Goal: Check status: Check status

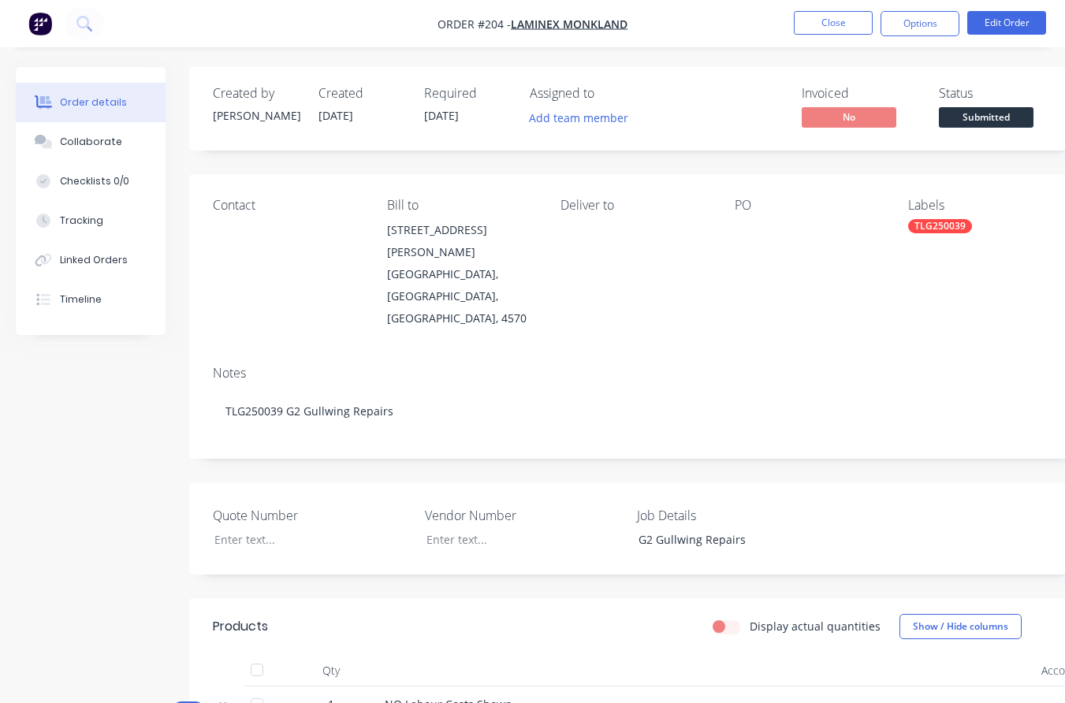
scroll to position [1503, 0]
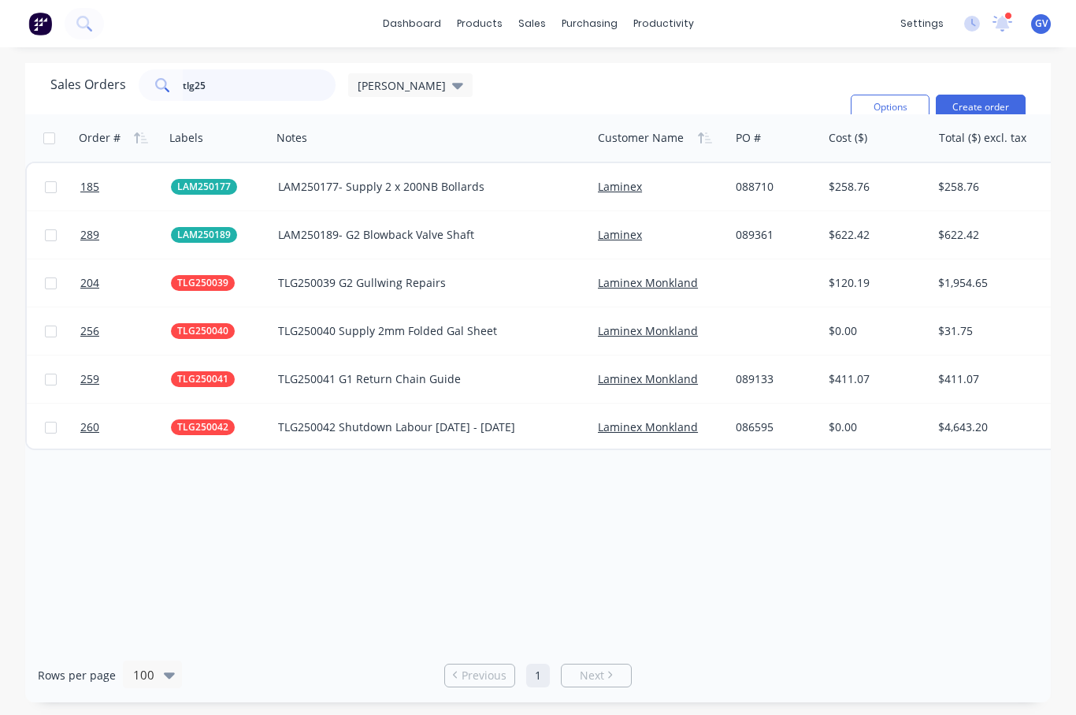
click at [211, 82] on input "tlg25" at bounding box center [260, 85] width 154 height 32
type input "t"
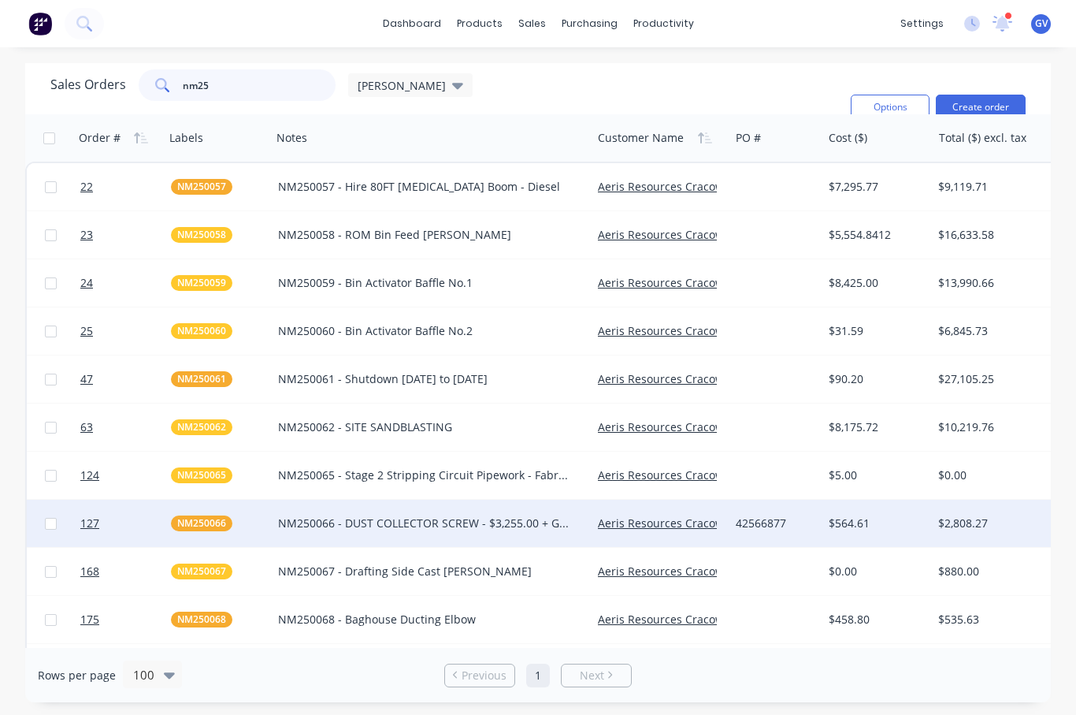
type input "nm25"
click at [51, 522] on input "checkbox" at bounding box center [51, 524] width 12 height 12
checkbox input "true"
click at [680, 520] on link "Aeris Resources Cracow Operations" at bounding box center [692, 522] width 188 height 15
click at [333, 522] on div "NM250066 - DUST COLLECTOR SCREW - $3,255.00 + GST" at bounding box center [424, 523] width 292 height 16
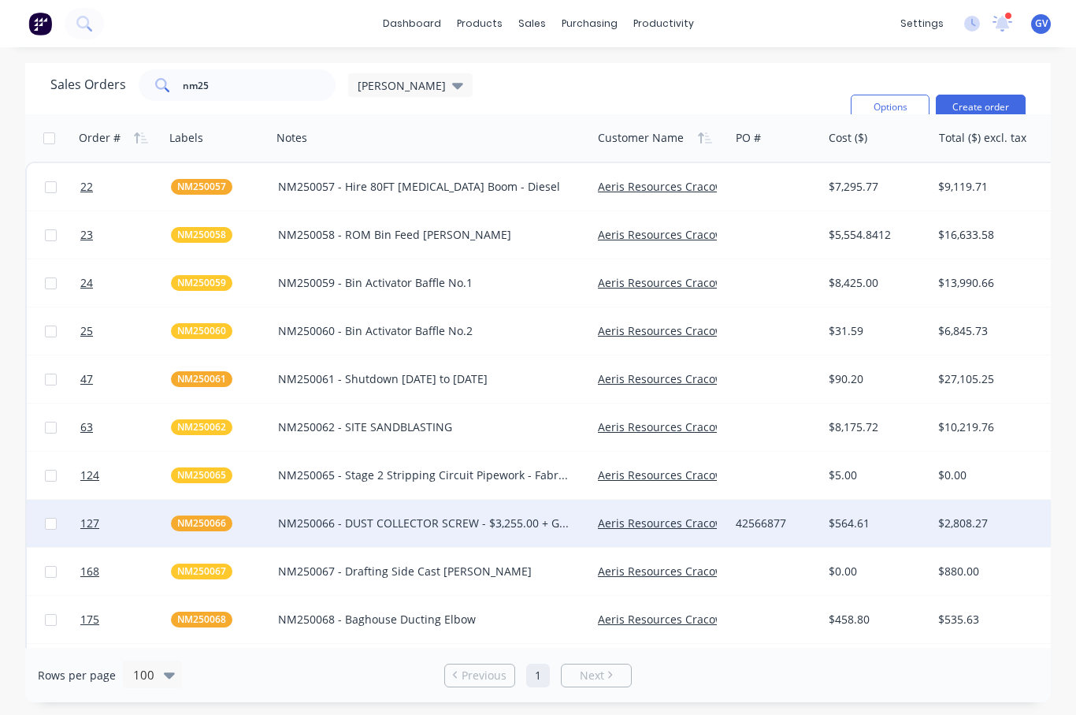
click at [260, 525] on div "NM250066" at bounding box center [216, 523] width 90 height 16
click at [51, 527] on input "checkbox" at bounding box center [51, 524] width 12 height 12
checkbox input "true"
click at [656, 517] on link "Aeris Resources Cracow Operations" at bounding box center [692, 522] width 188 height 15
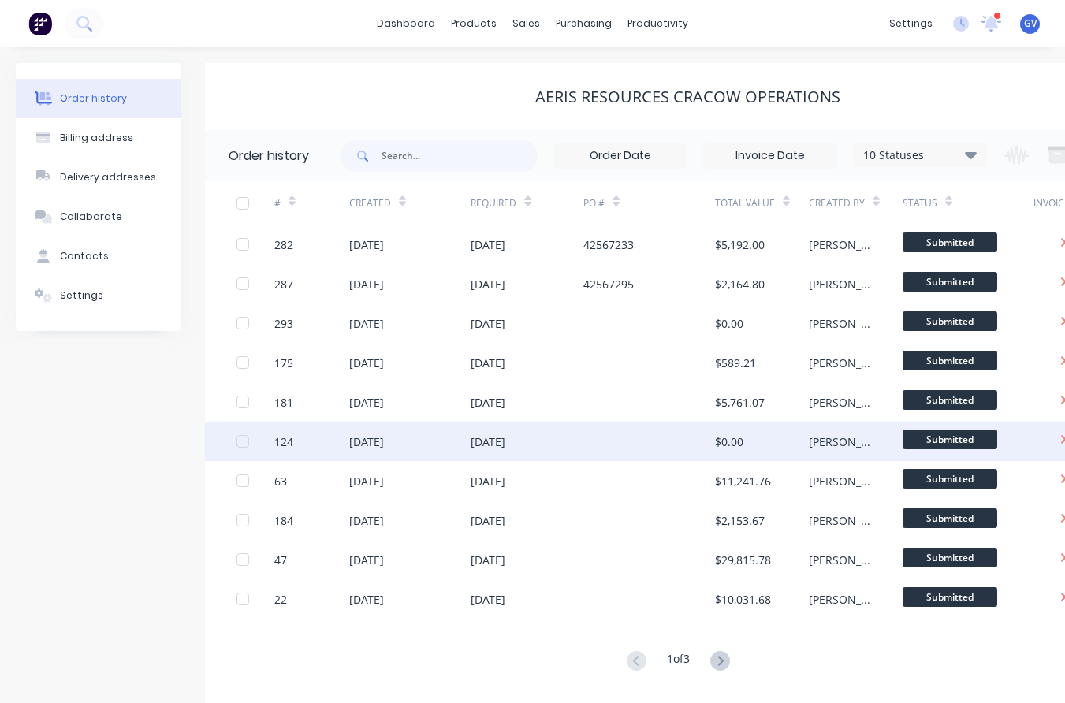
scroll to position [20, 0]
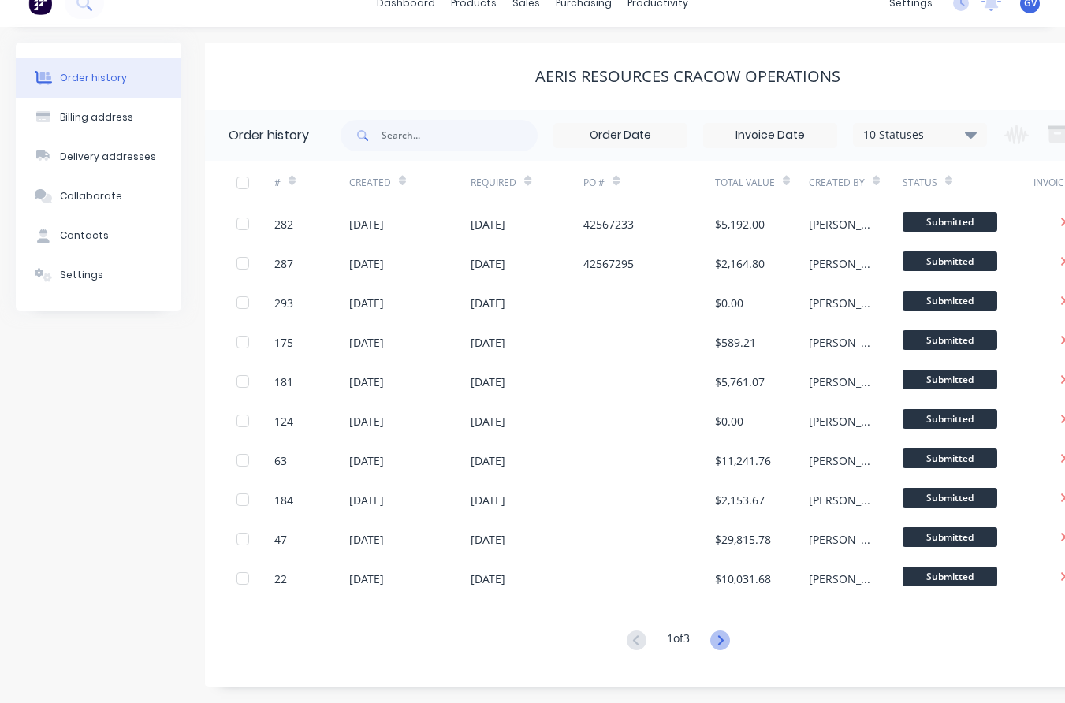
click at [723, 644] on icon at bounding box center [720, 639] width 6 height 9
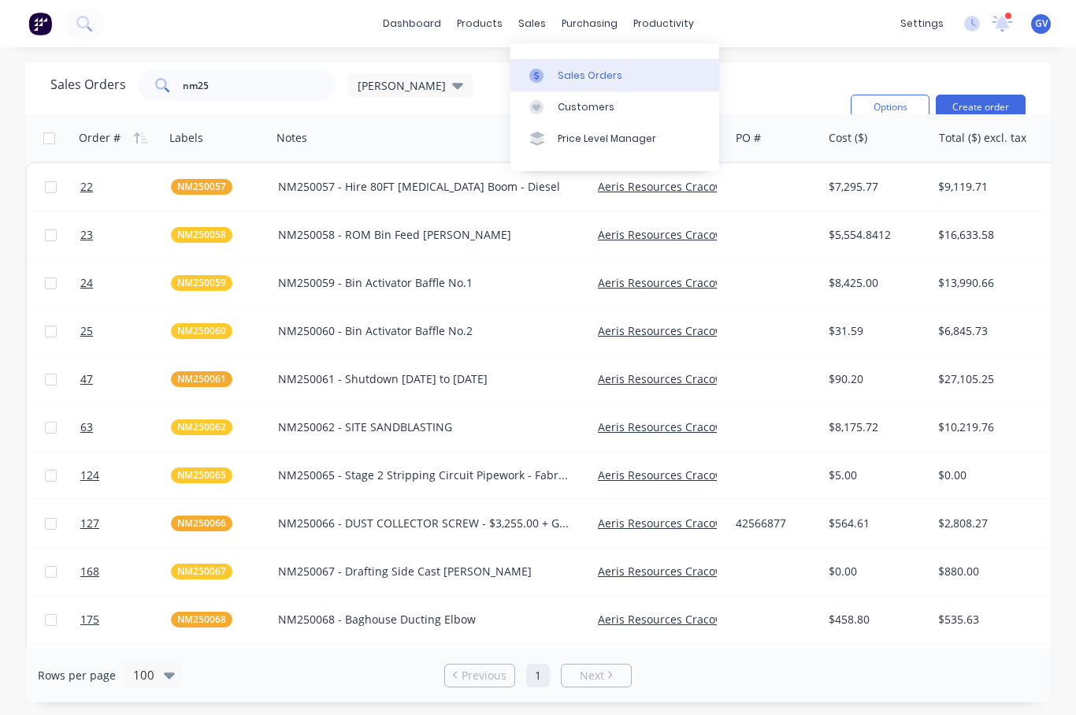
click at [574, 74] on div "Sales Orders" at bounding box center [590, 76] width 65 height 14
click at [589, 70] on div "Sales Orders" at bounding box center [590, 76] width 65 height 14
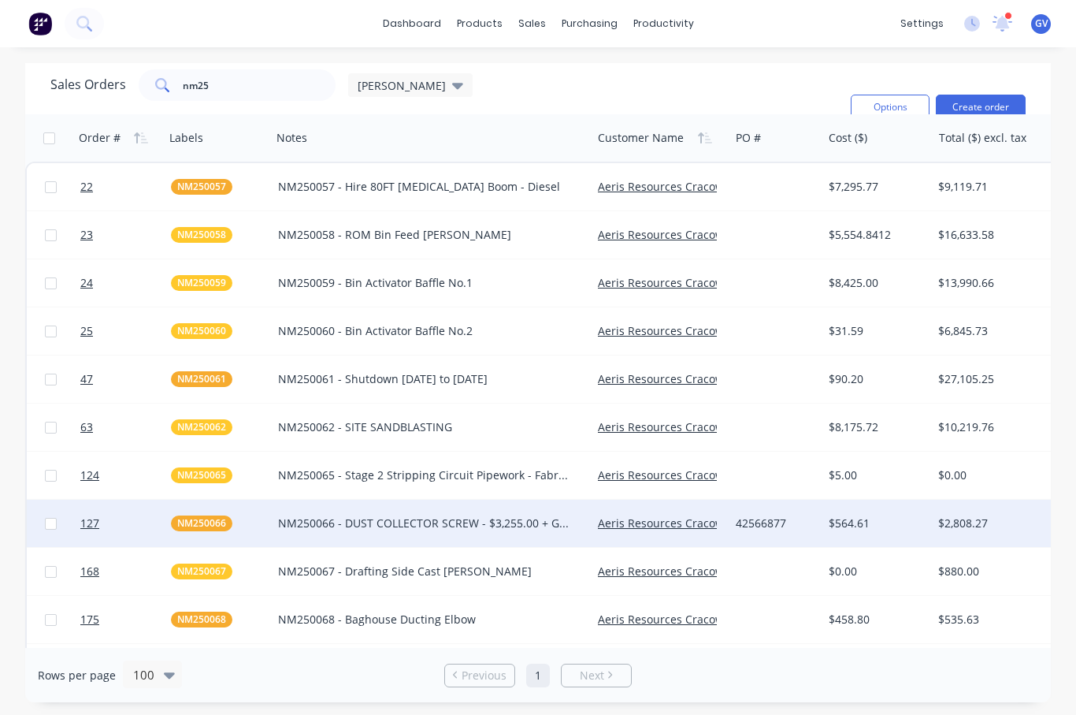
click at [513, 525] on div "NM250066 - DUST COLLECTOR SCREW - $3,255.00 + GST" at bounding box center [424, 523] width 292 height 16
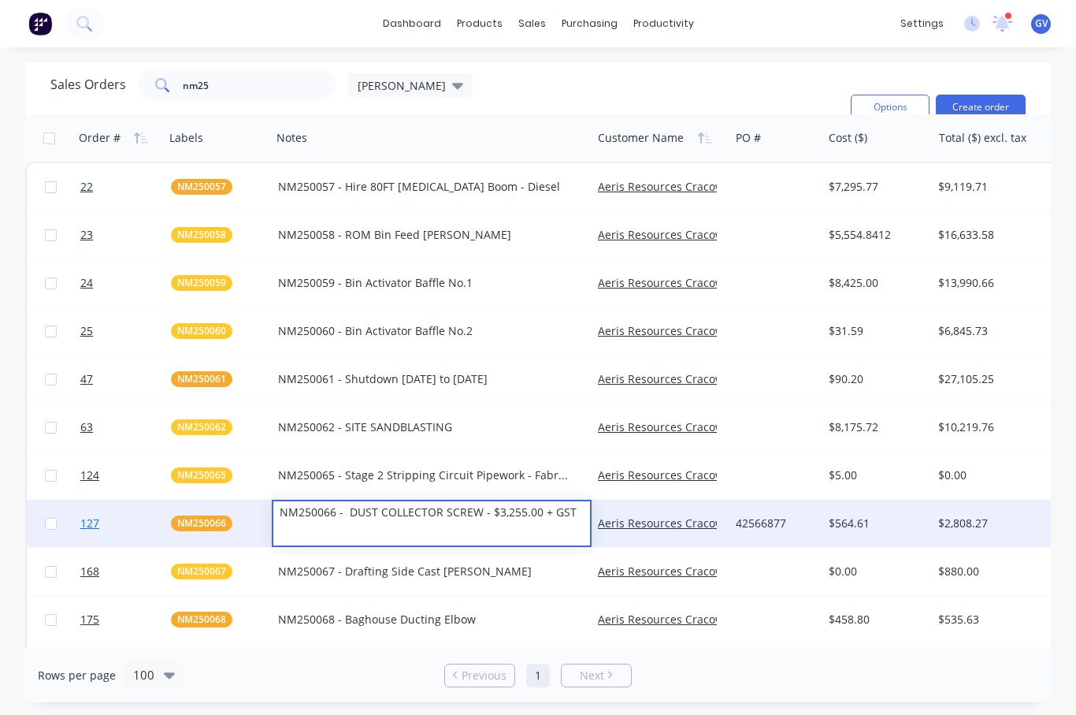
click at [153, 526] on link "127" at bounding box center [125, 523] width 91 height 47
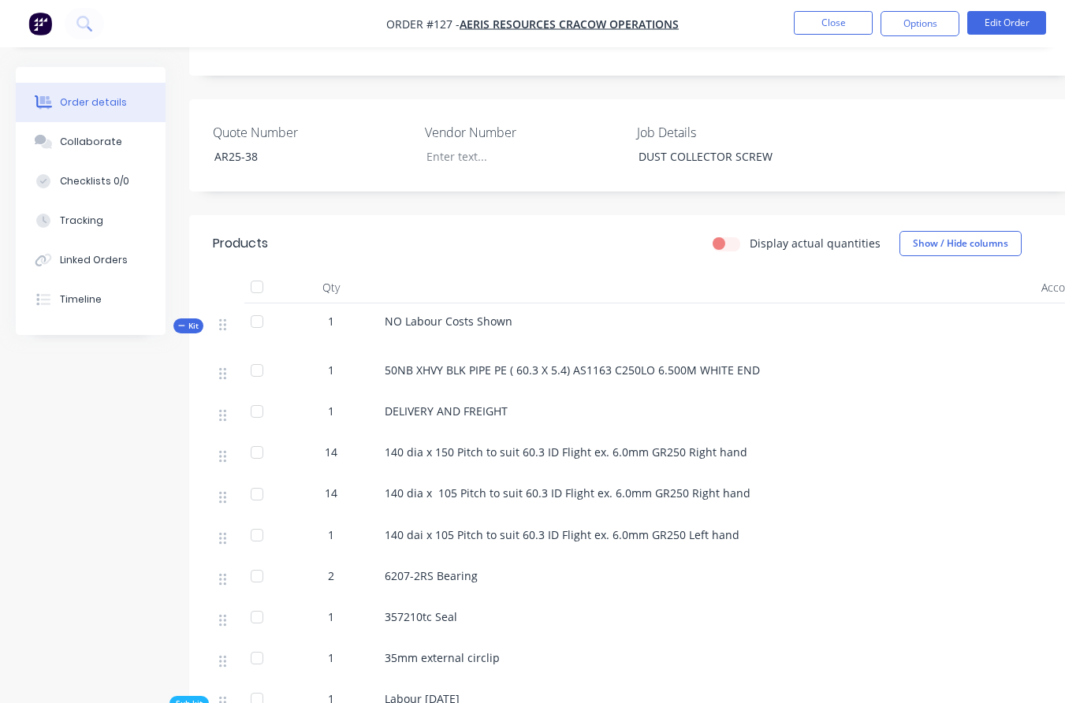
scroll to position [329, 0]
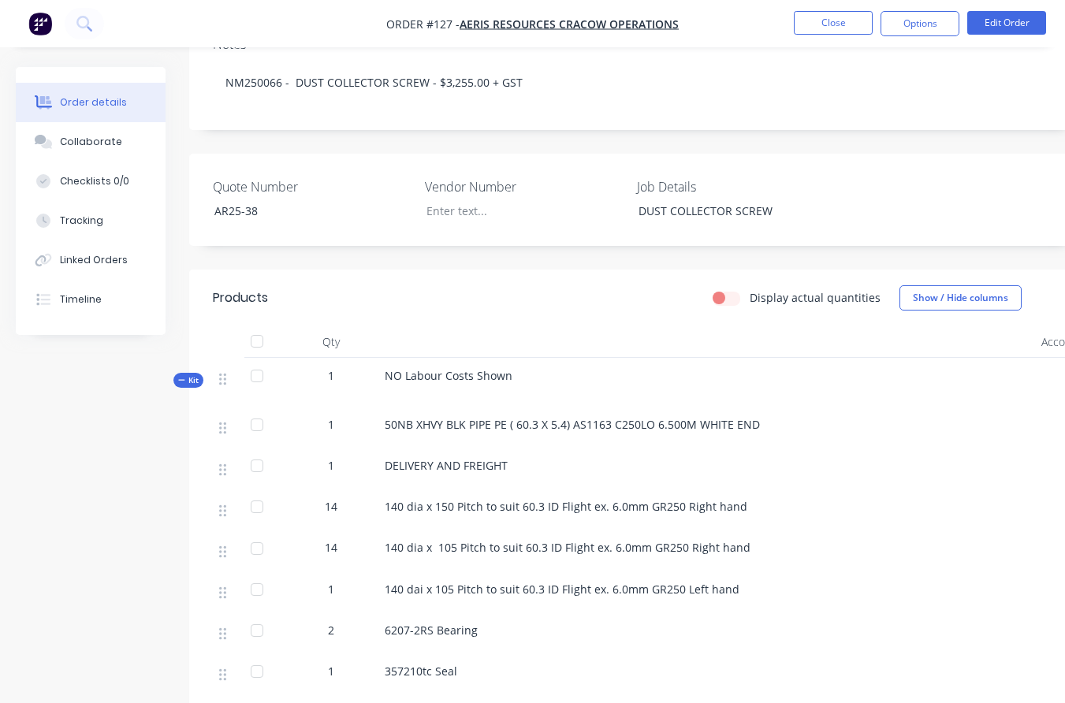
click at [1041, 154] on div "Quote Number AR25-38 Vendor Number Job Details DUST COLLECTOR SCREW" at bounding box center [634, 200] width 891 height 92
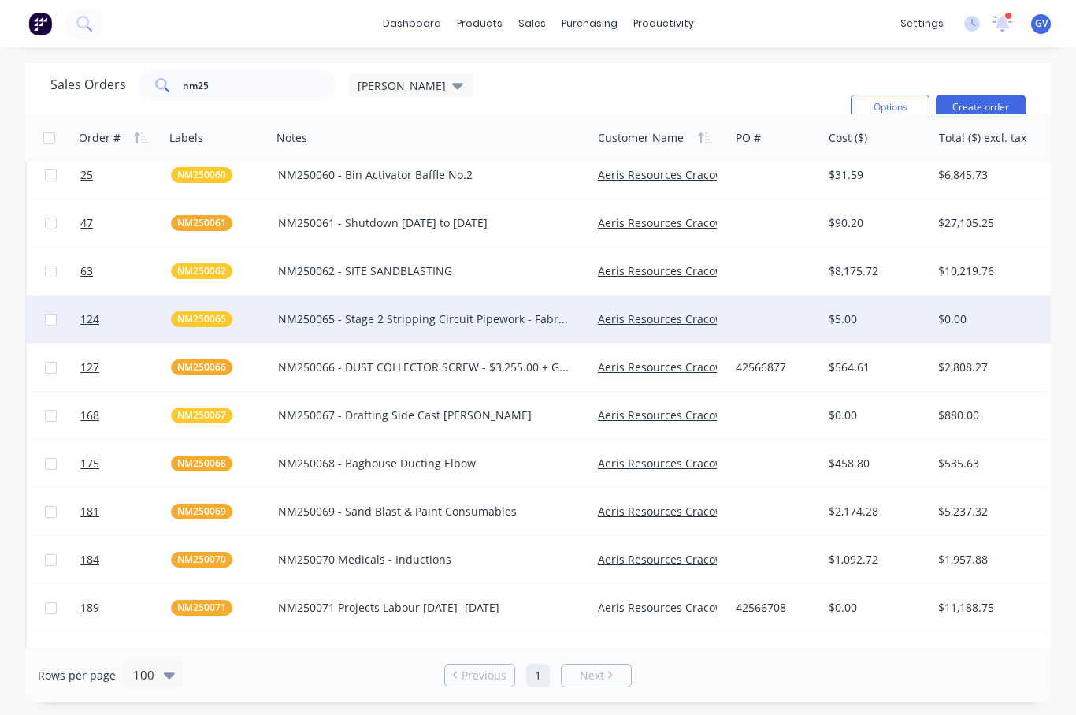
scroll to position [158, 0]
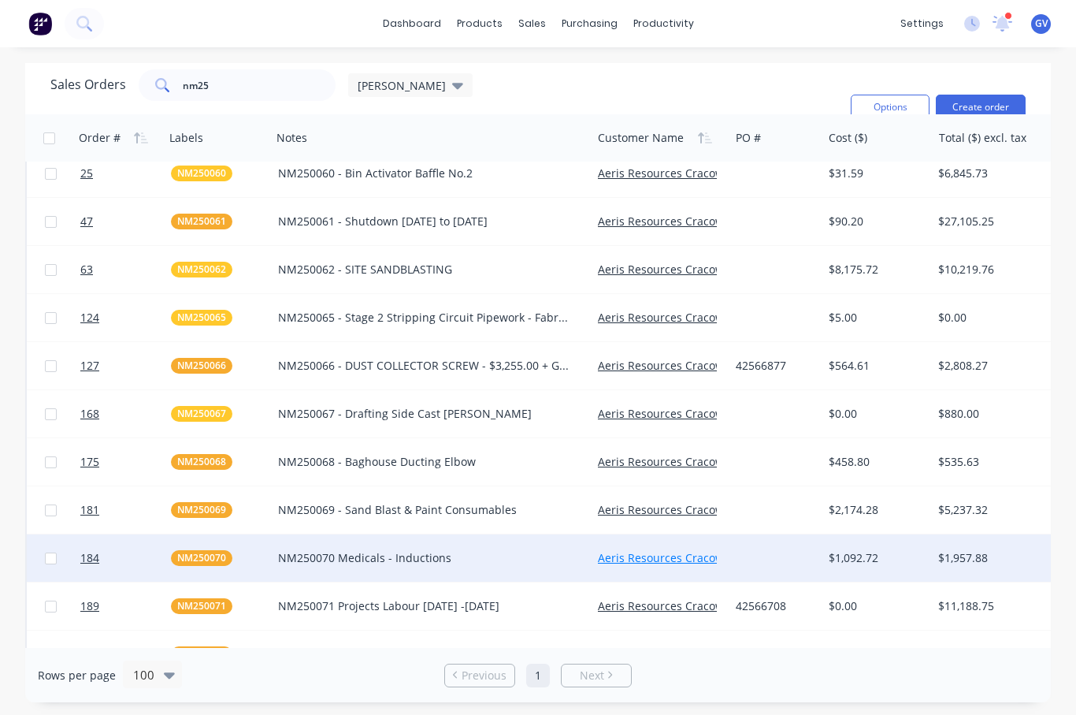
click at [654, 556] on link "Aeris Resources Cracow Operations" at bounding box center [692, 557] width 188 height 15
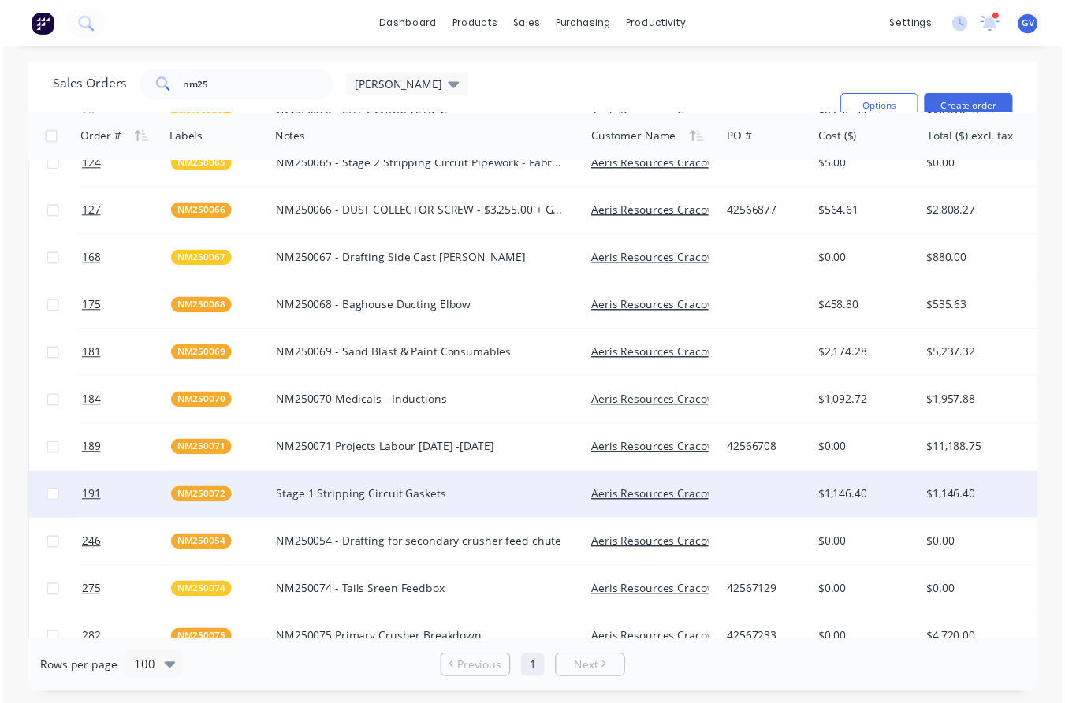
scroll to position [315, 0]
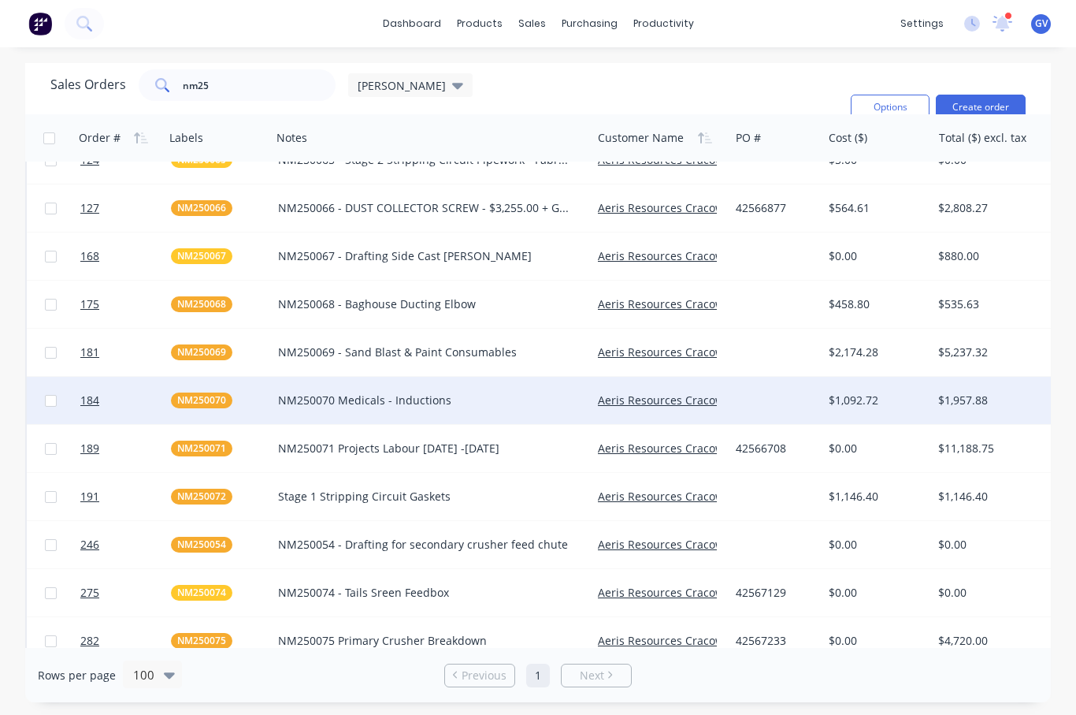
click at [338, 403] on div "NM250070 Medicals - Inductions" at bounding box center [424, 400] width 292 height 16
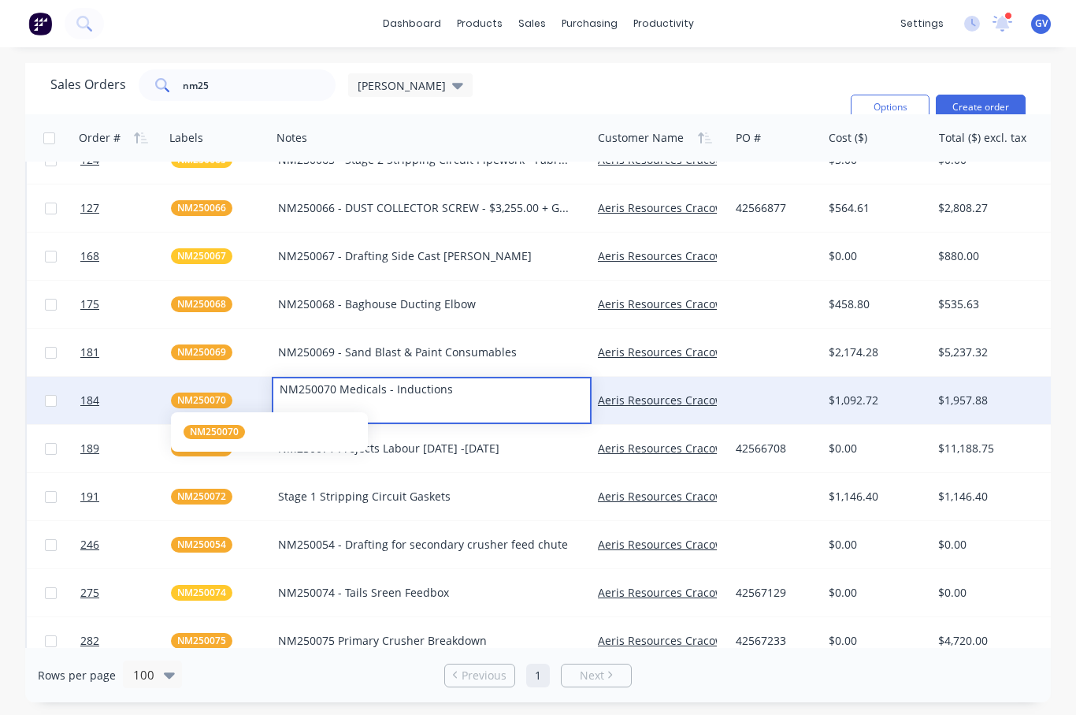
click at [218, 396] on span "NM250070" at bounding box center [201, 400] width 49 height 16
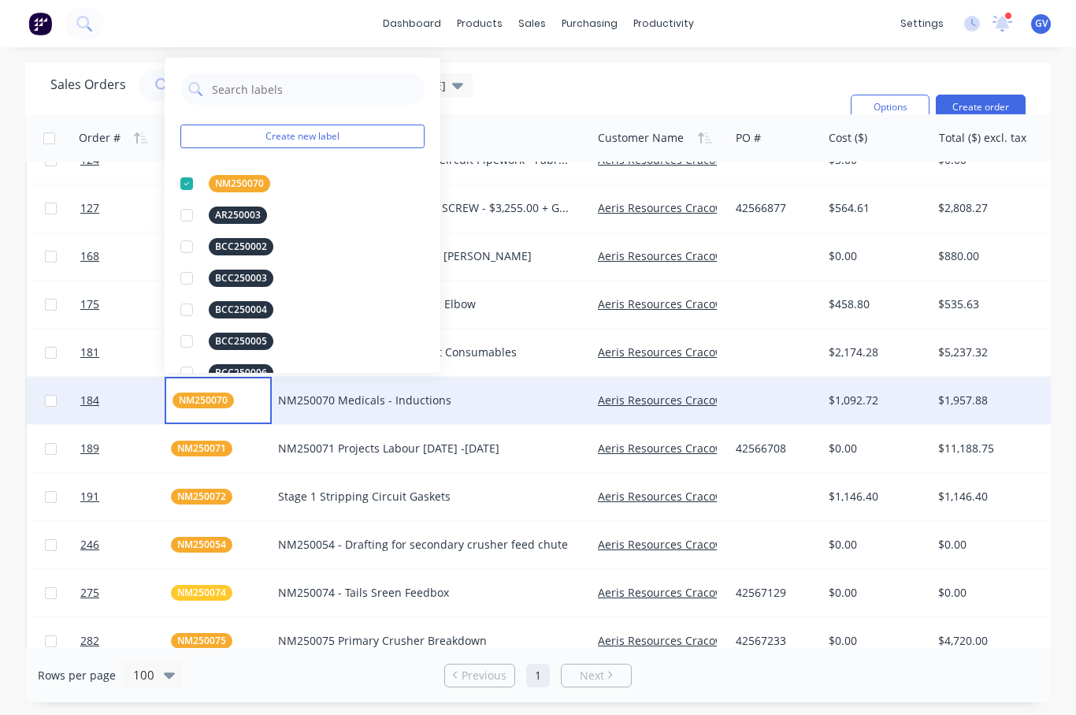
click at [823, 407] on div "$1,092.72" at bounding box center [878, 400] width 110 height 47
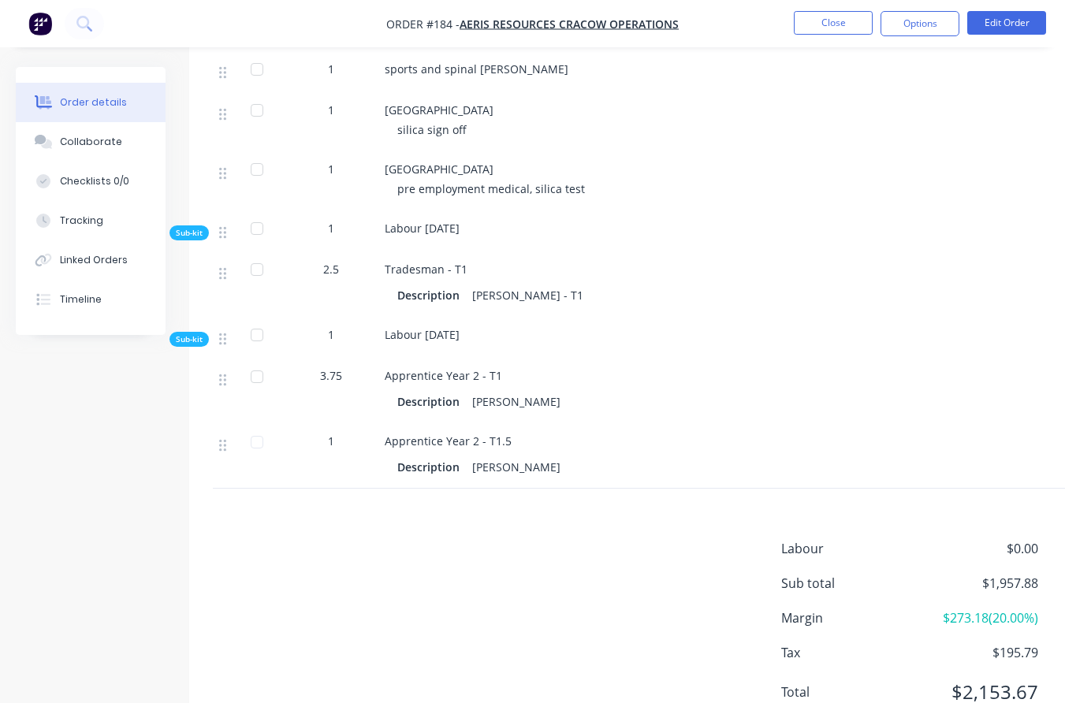
scroll to position [706, 0]
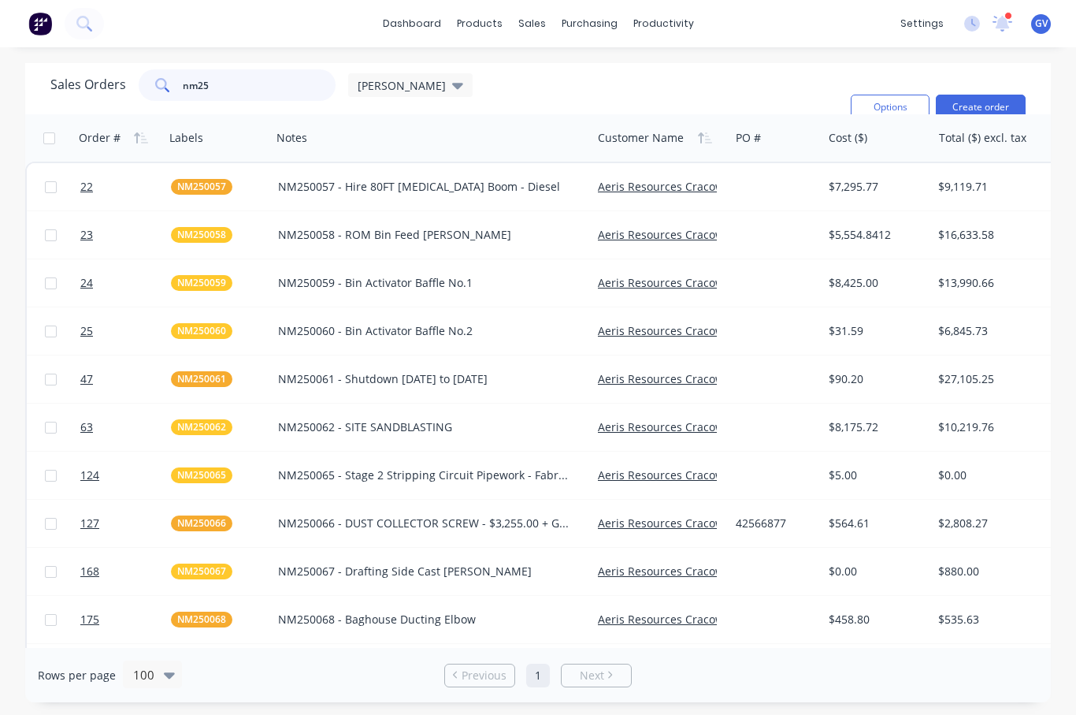
drag, startPoint x: 218, startPoint y: 91, endPoint x: 126, endPoint y: 90, distance: 92.2
click at [126, 90] on div "Sales Orders nm25 [PERSON_NAME]" at bounding box center [261, 85] width 422 height 32
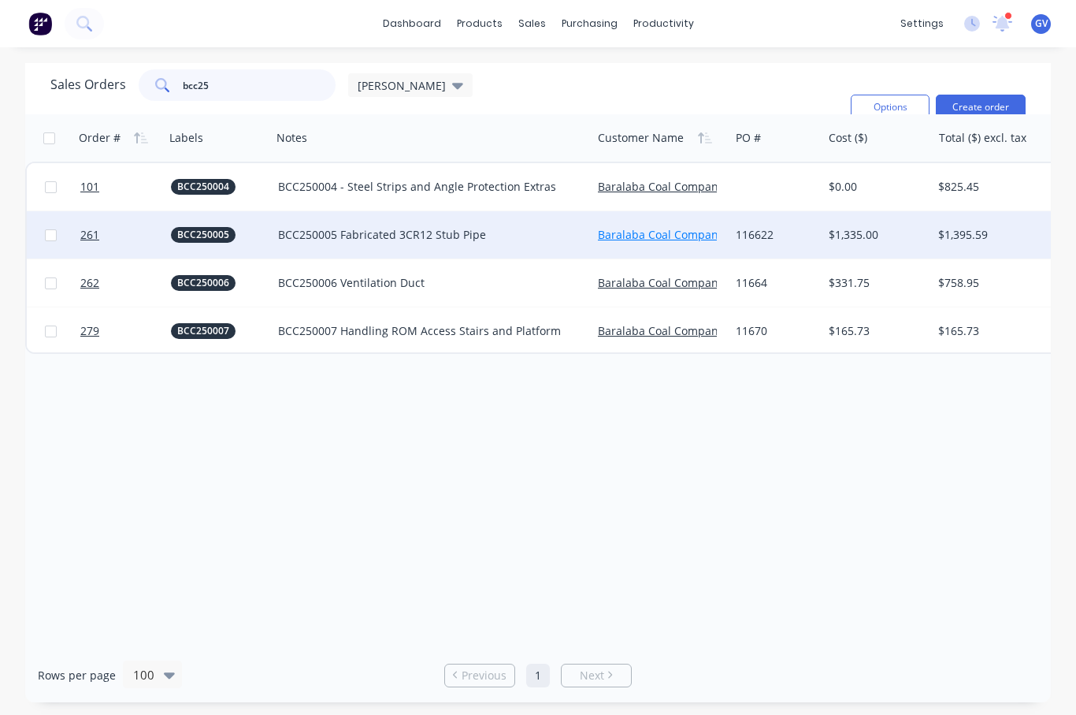
type input "bcc25"
click at [690, 231] on link "Baralaba Coal Company Pty Ltd" at bounding box center [680, 234] width 165 height 15
click at [186, 236] on span "BCC250005" at bounding box center [203, 235] width 52 height 16
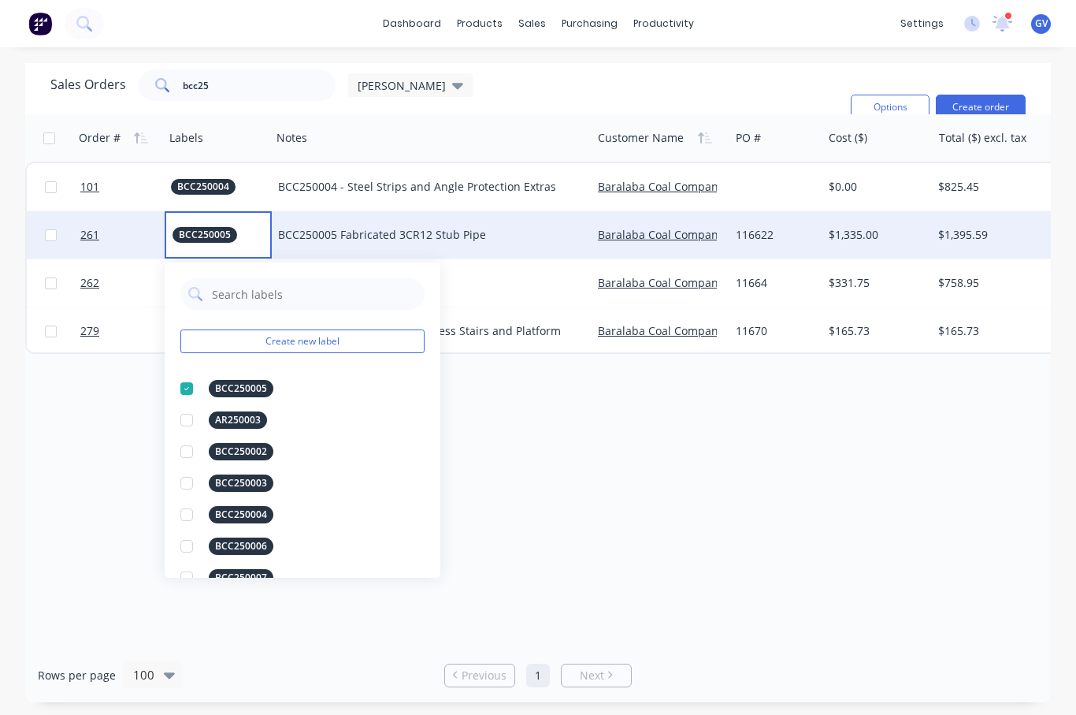
click at [307, 236] on div "BCC250005 Fabricated 3CR12 Stub Pipe" at bounding box center [424, 235] width 292 height 16
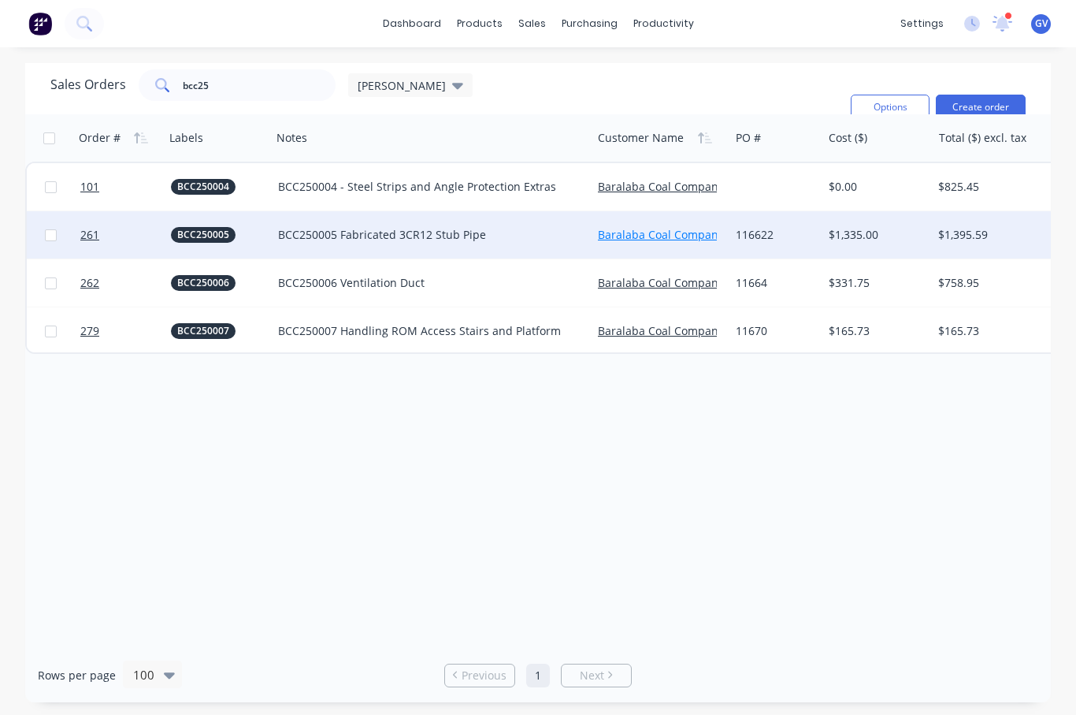
click at [618, 229] on link "Baralaba Coal Company Pty Ltd" at bounding box center [680, 234] width 165 height 15
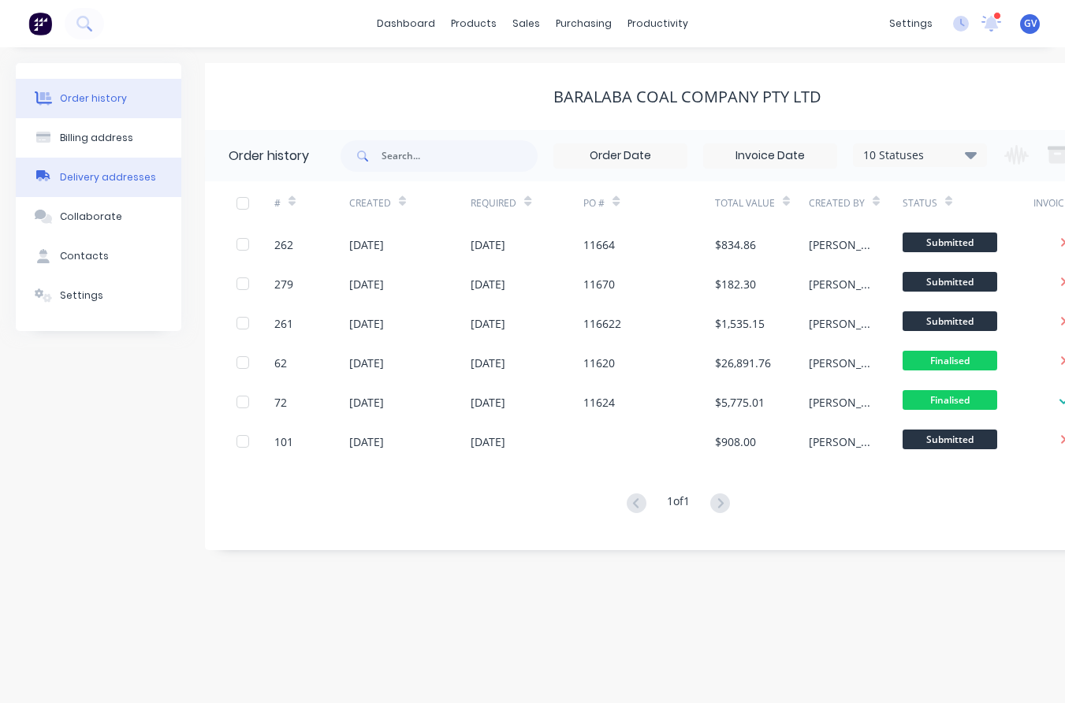
click at [86, 173] on div "Delivery addresses" at bounding box center [108, 177] width 96 height 14
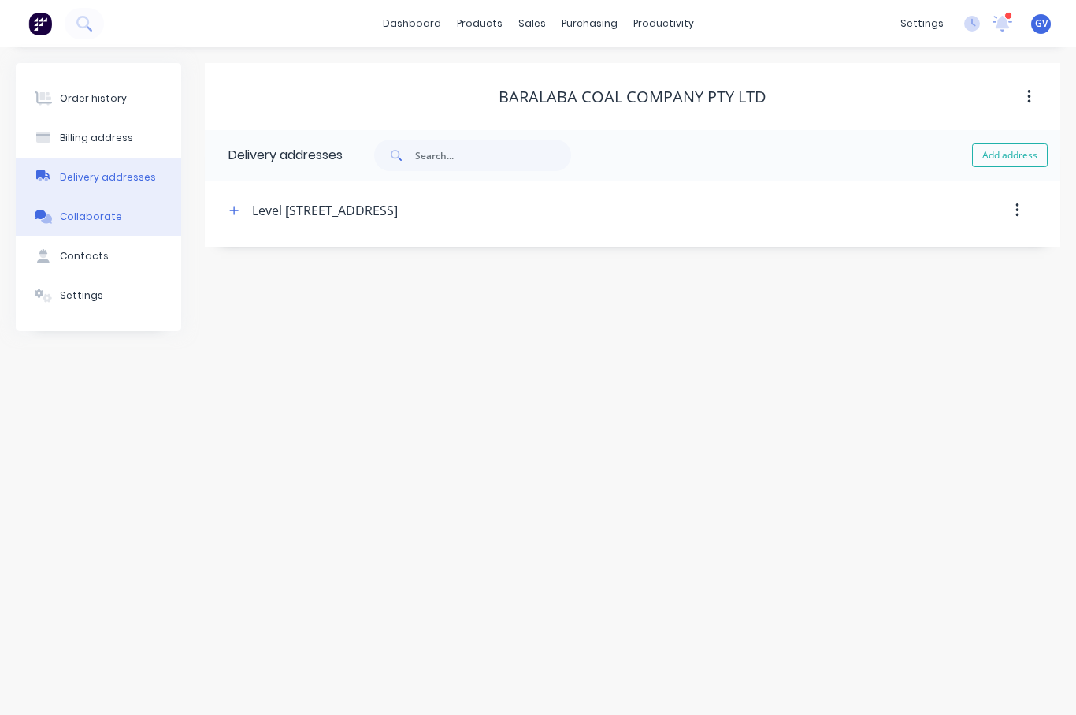
click at [93, 211] on div "Collaborate" at bounding box center [91, 217] width 62 height 14
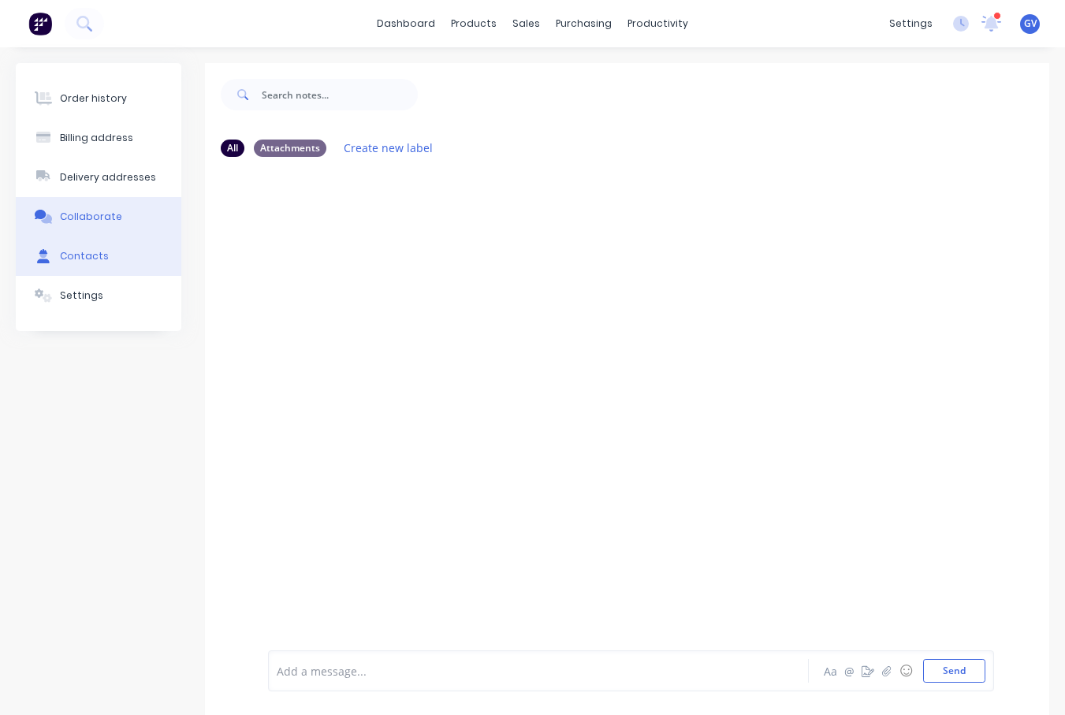
click at [91, 256] on div "Contacts" at bounding box center [84, 256] width 49 height 14
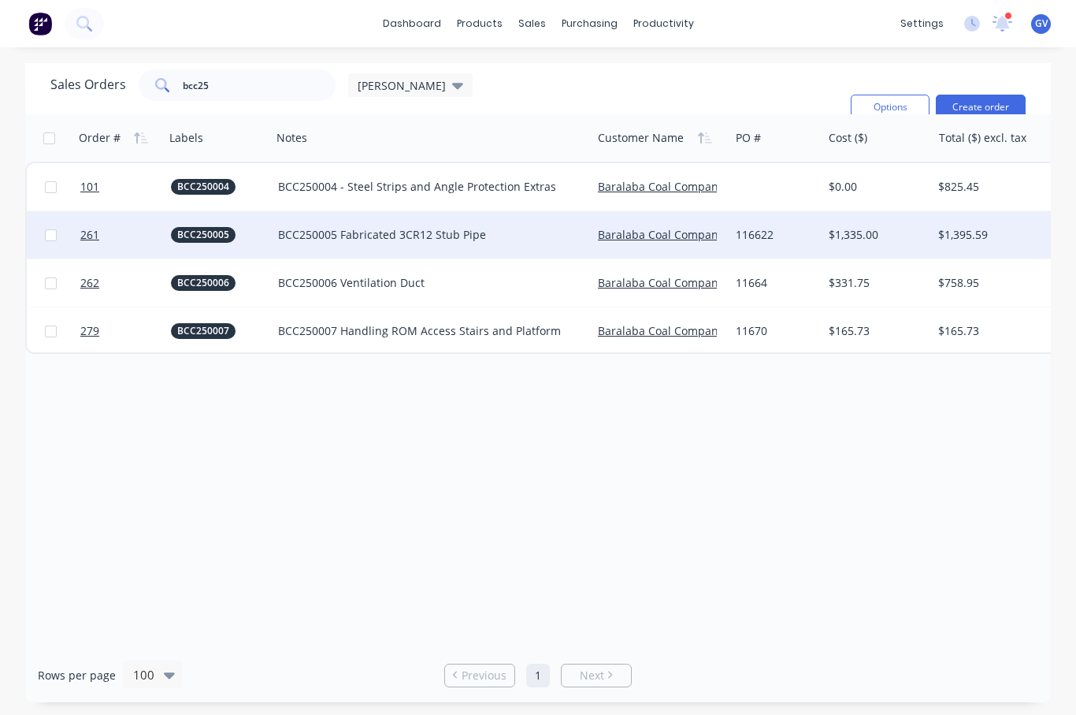
click at [45, 233] on input "checkbox" at bounding box center [51, 235] width 12 height 12
checkbox input "true"
click at [268, 238] on div "BCC250005" at bounding box center [218, 234] width 107 height 47
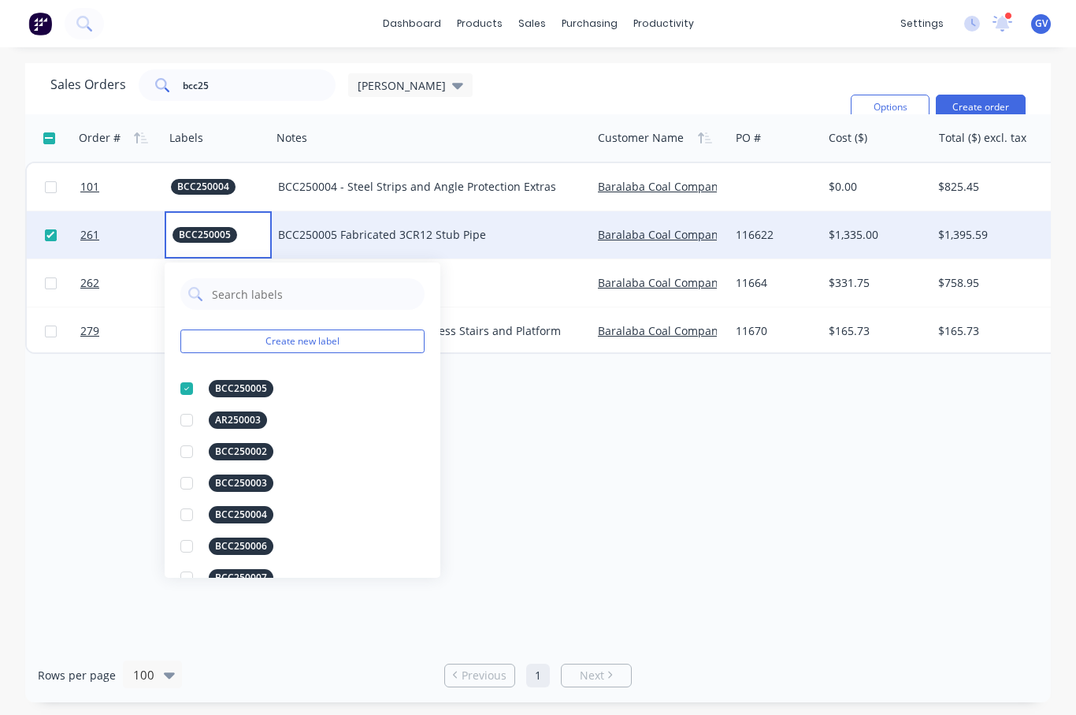
click at [813, 224] on div "116622" at bounding box center [776, 234] width 93 height 47
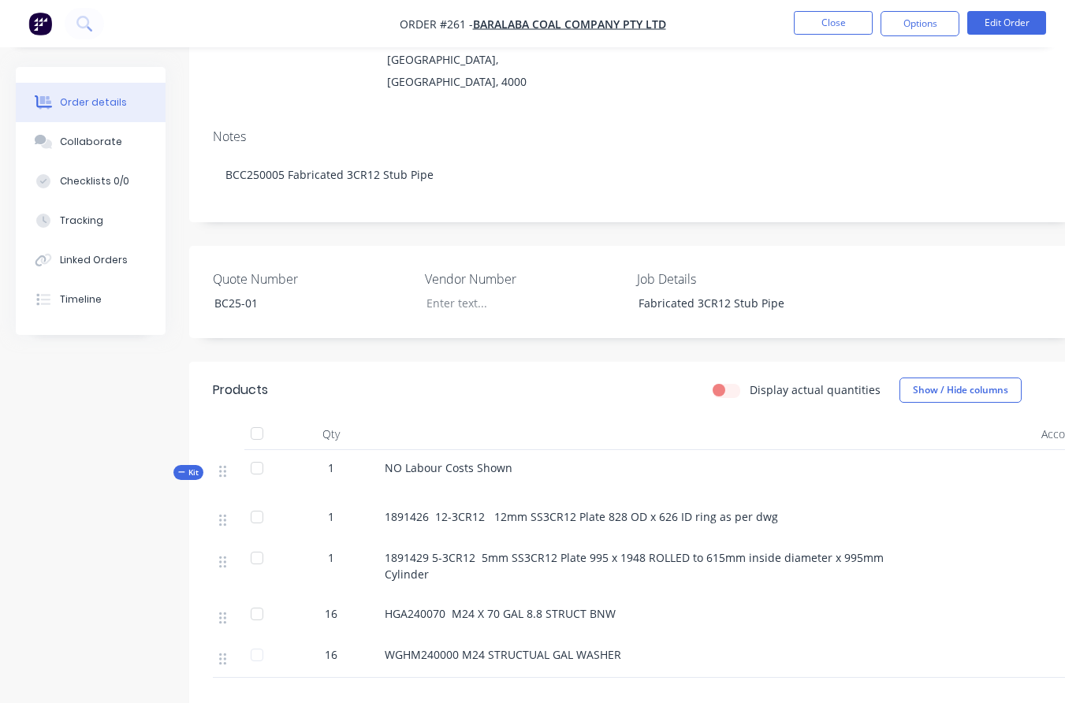
scroll to position [236, 0]
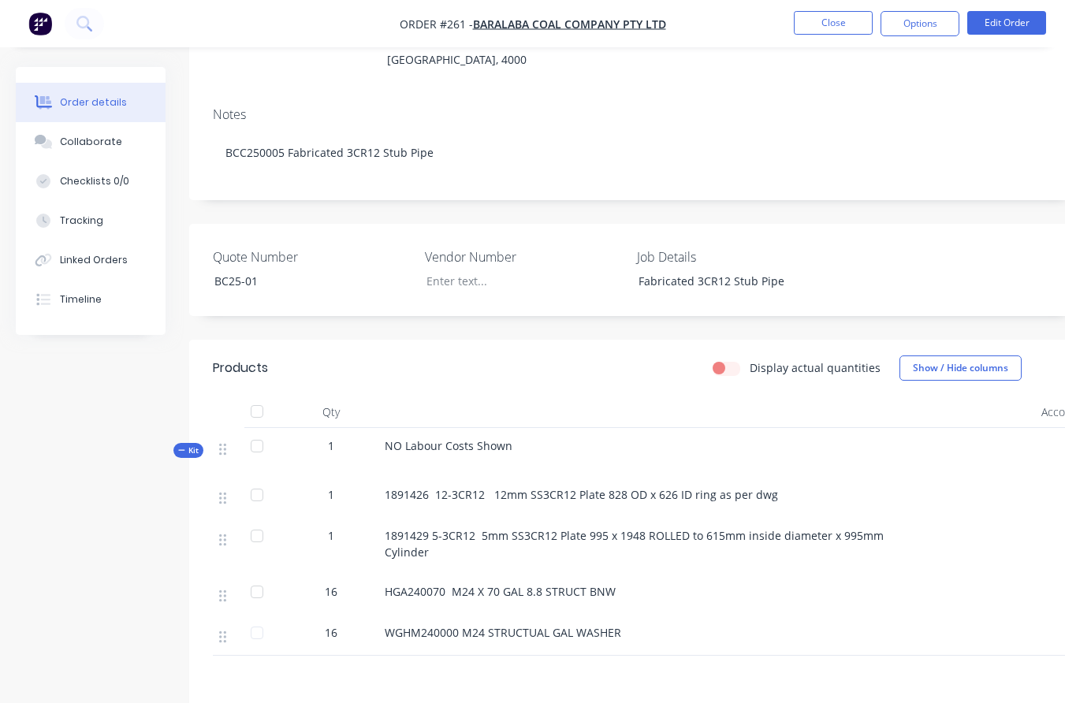
click at [254, 520] on div at bounding box center [257, 536] width 32 height 32
click at [253, 520] on div at bounding box center [257, 536] width 32 height 32
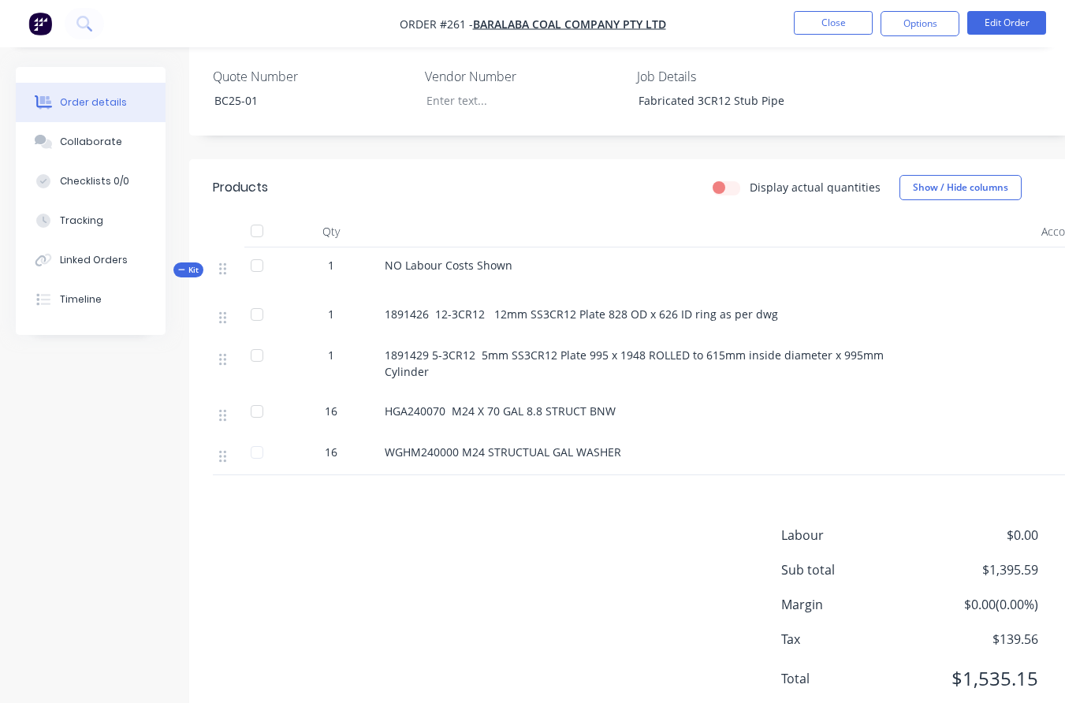
scroll to position [433, 0]
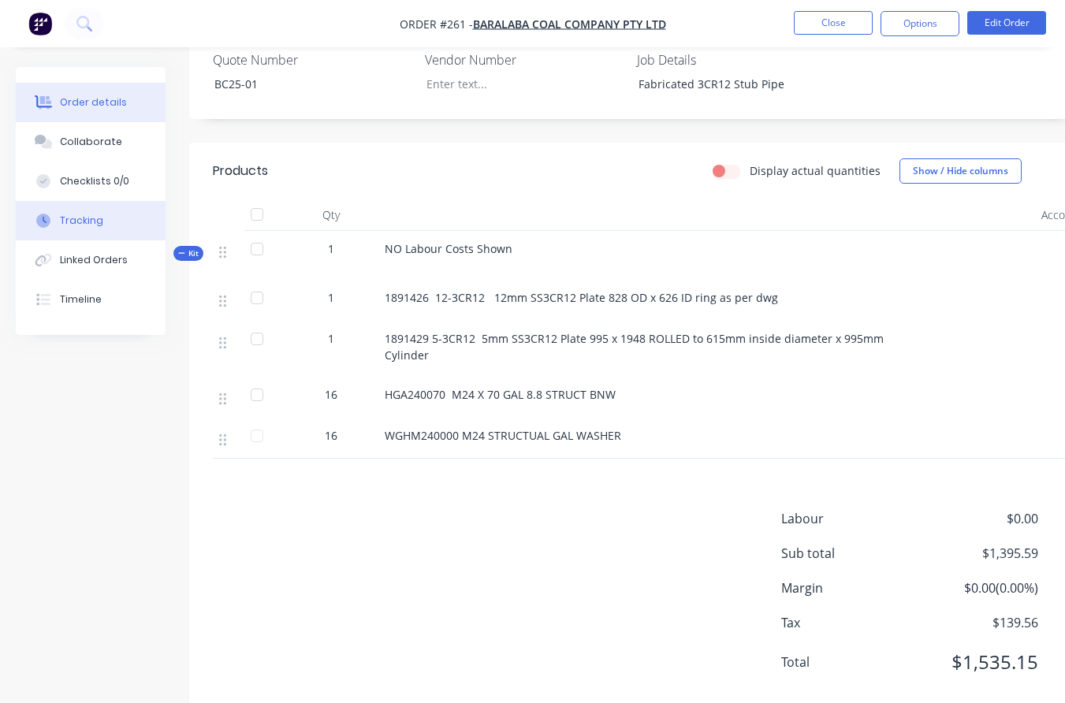
click at [84, 219] on div "Tracking" at bounding box center [81, 221] width 43 height 14
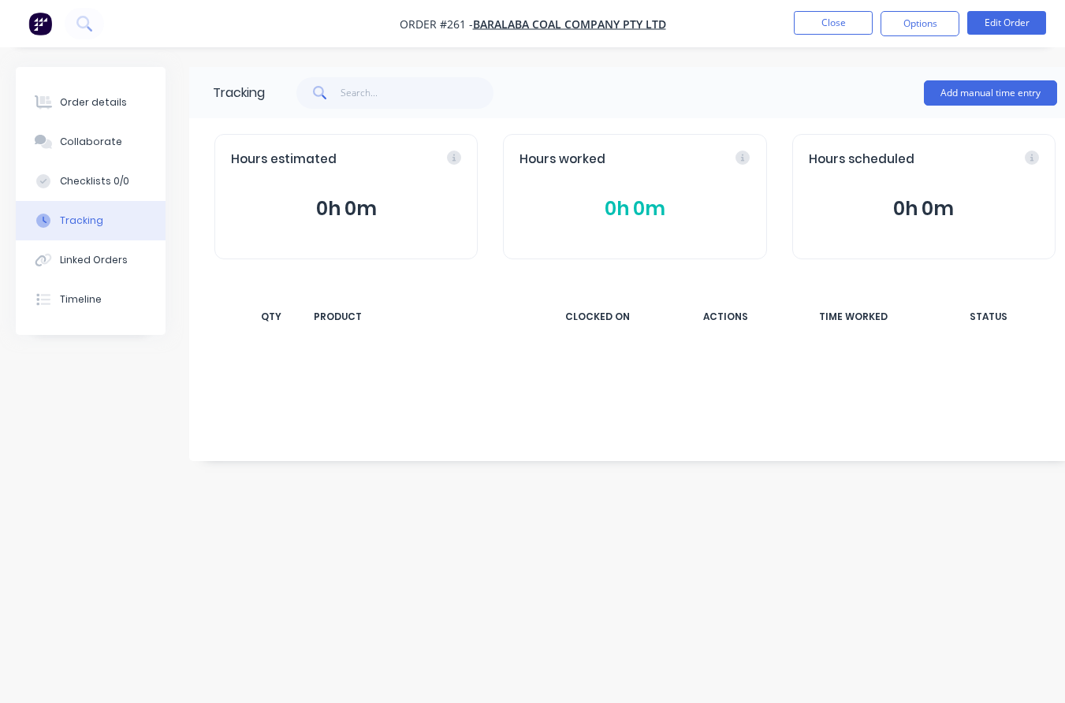
scroll to position [12, 0]
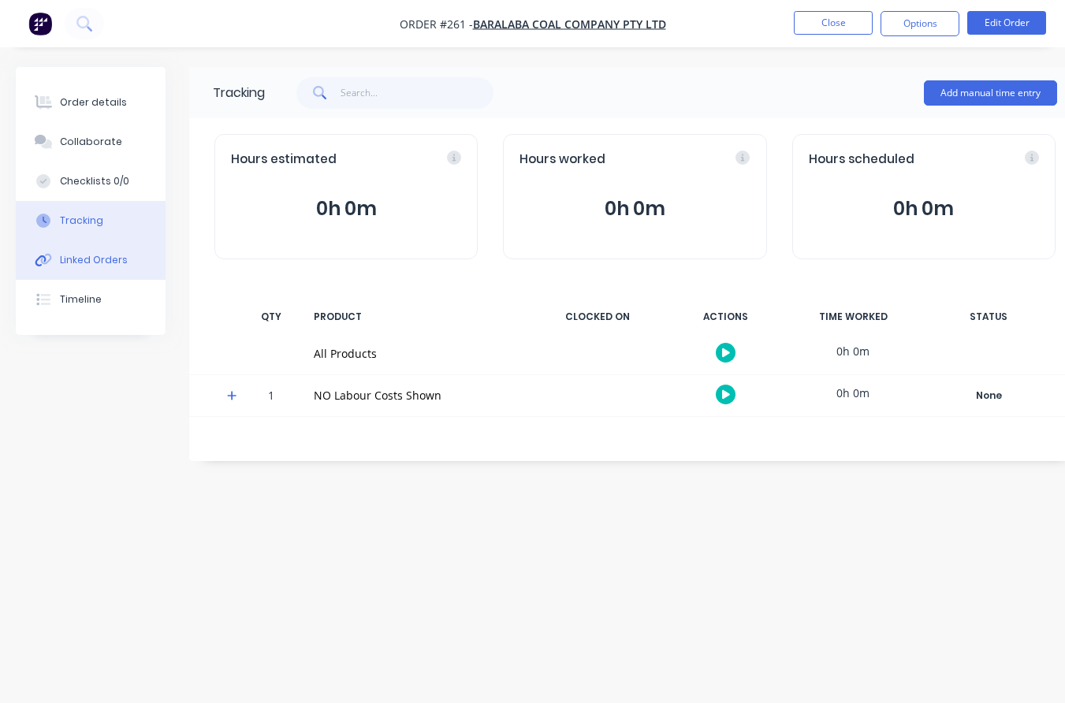
click at [102, 259] on div "Linked Orders" at bounding box center [94, 260] width 68 height 14
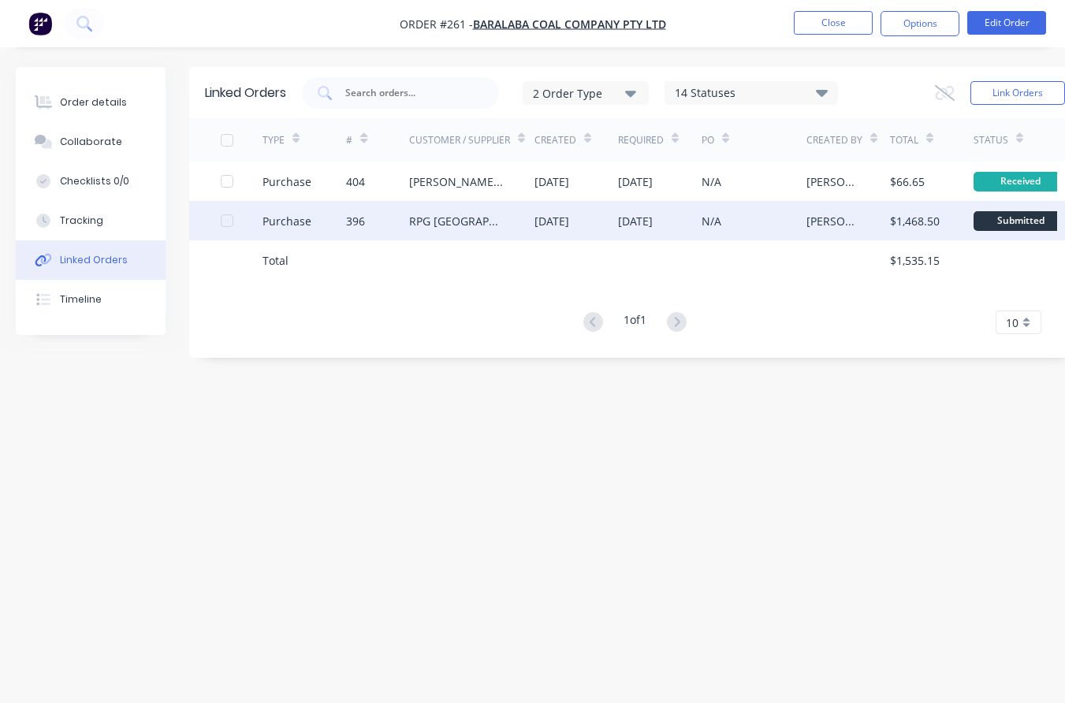
click at [1006, 211] on div "Submitted" at bounding box center [1020, 221] width 95 height 20
click at [330, 225] on div "Purchase" at bounding box center [304, 220] width 84 height 39
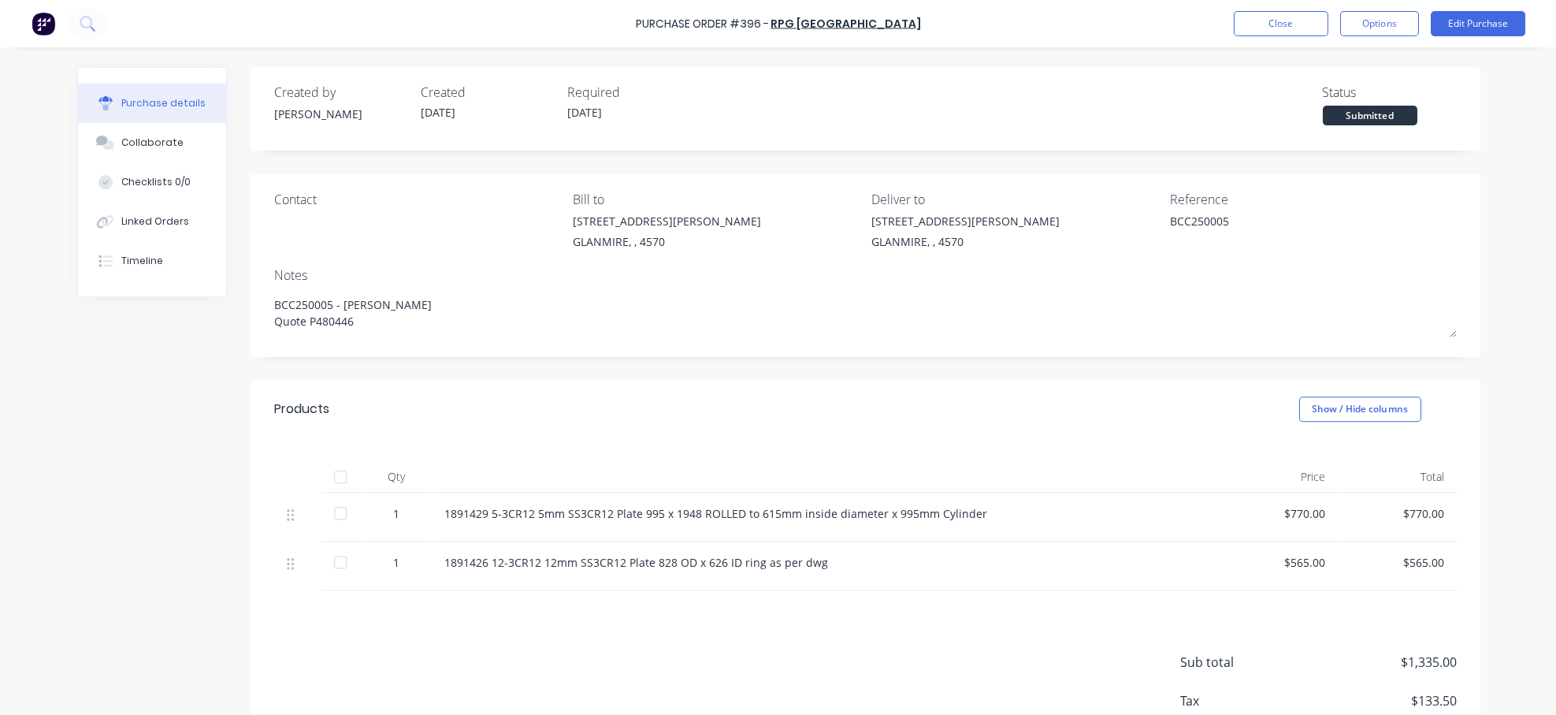
type textarea "x"
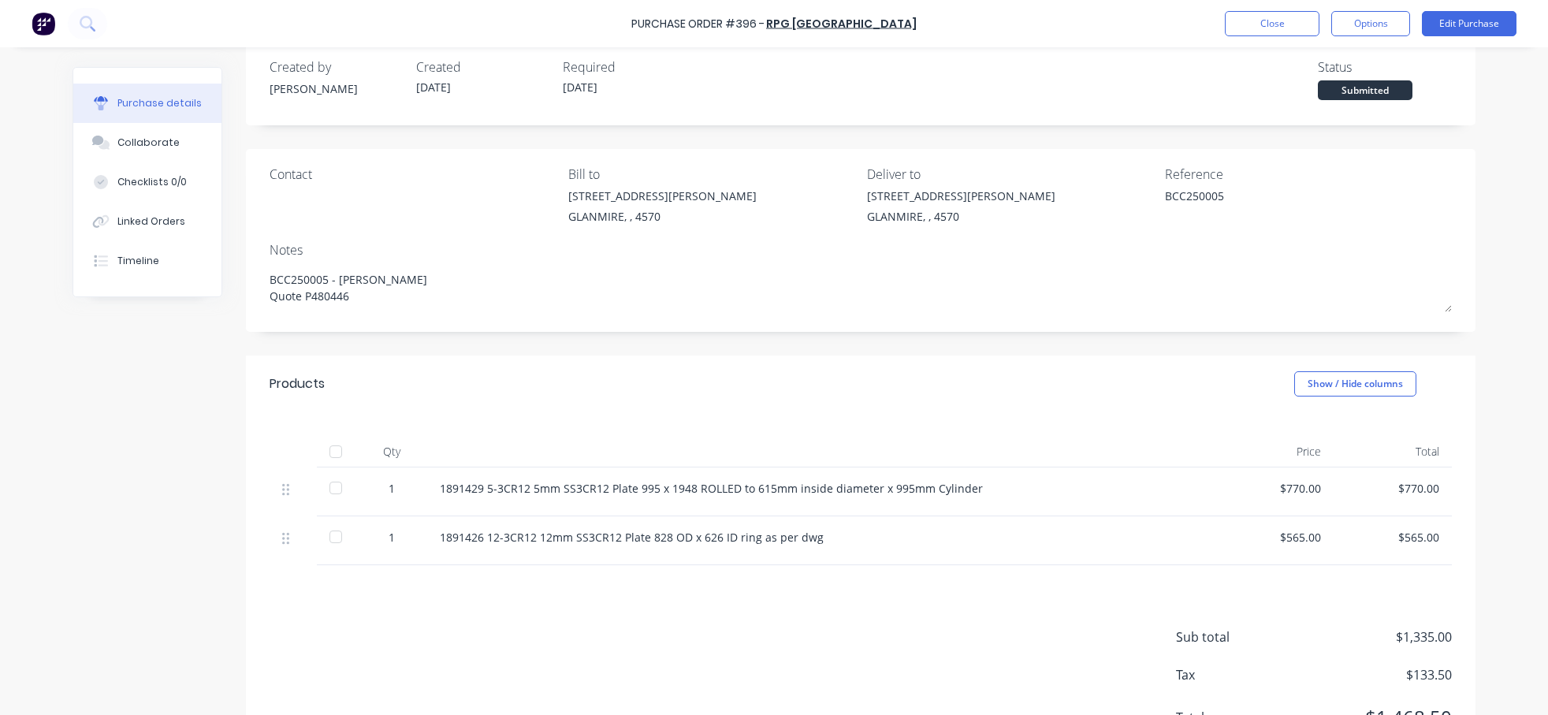
scroll to position [100, 0]
